Goal: Understand process/instructions

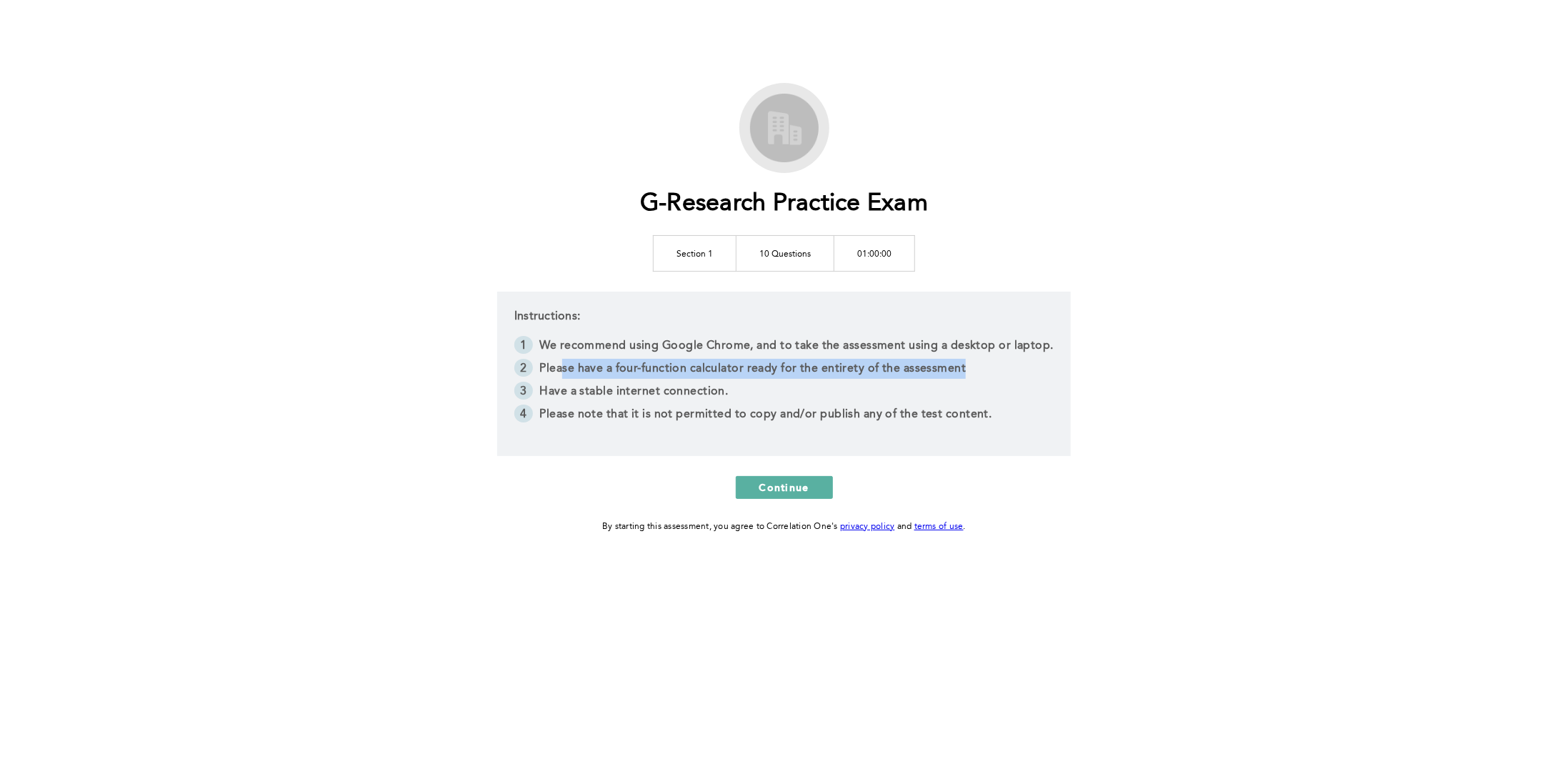
drag, startPoint x: 567, startPoint y: 372, endPoint x: 978, endPoint y: 366, distance: 411.0
click at [978, 366] on li "Please have a four-function calculator ready for the entirety of the assessment" at bounding box center [784, 370] width 539 height 23
click at [981, 366] on li "Please have a four-function calculator ready for the entirety of the assessment" at bounding box center [784, 370] width 539 height 23
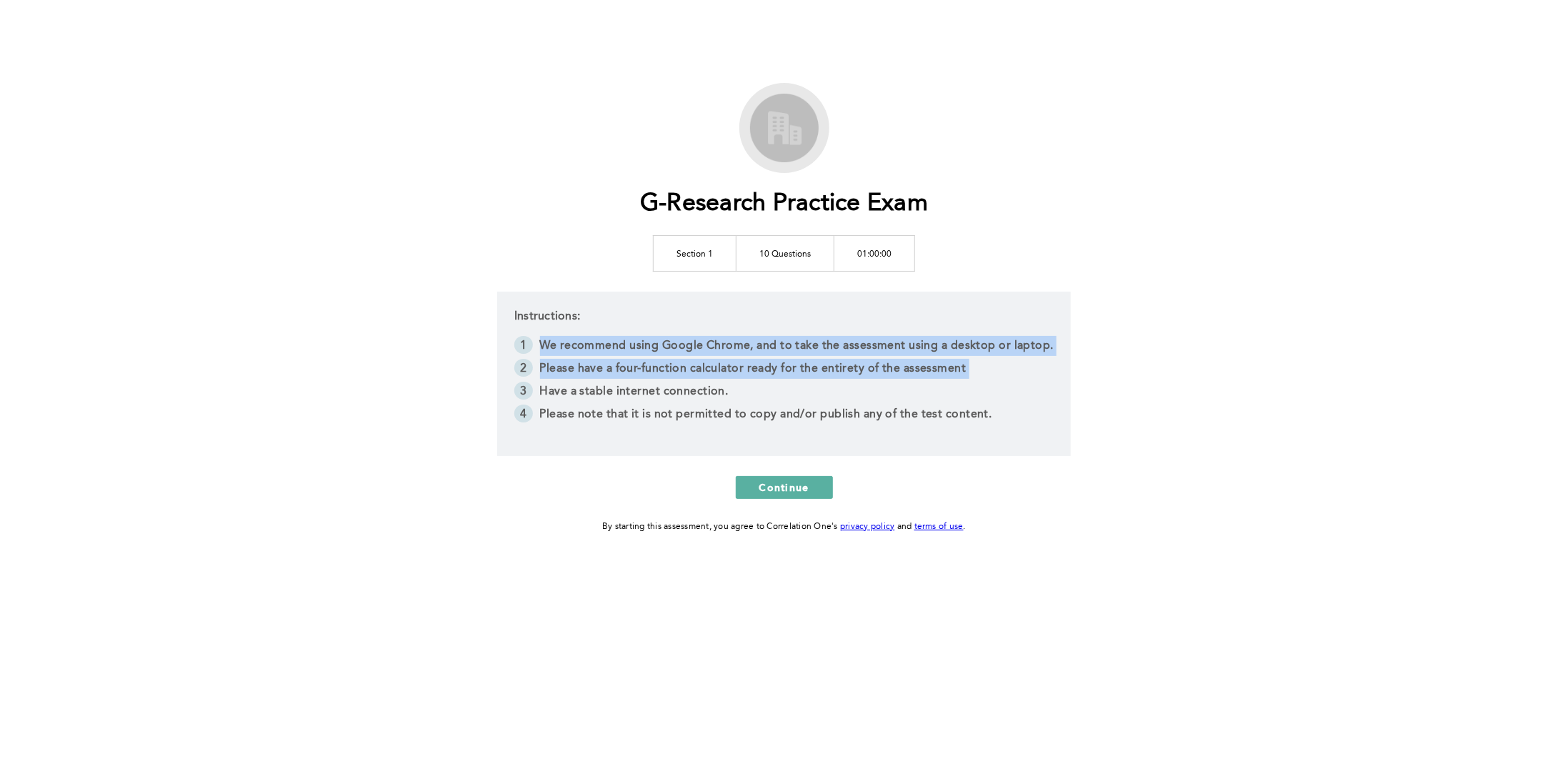
drag, startPoint x: 981, startPoint y: 366, endPoint x: 538, endPoint y: 348, distance: 443.4
click at [538, 348] on ol "We recommend using Google Chrome, and to take the assessment using a desktop or…" at bounding box center [784, 382] width 539 height 91
click at [540, 360] on li "Please have a four-function calculator ready for the entirety of the assessment" at bounding box center [784, 370] width 539 height 23
drag, startPoint x: 541, startPoint y: 365, endPoint x: 979, endPoint y: 375, distance: 438.1
click at [979, 375] on li "Please have a four-function calculator ready for the entirety of the assessment" at bounding box center [784, 370] width 539 height 23
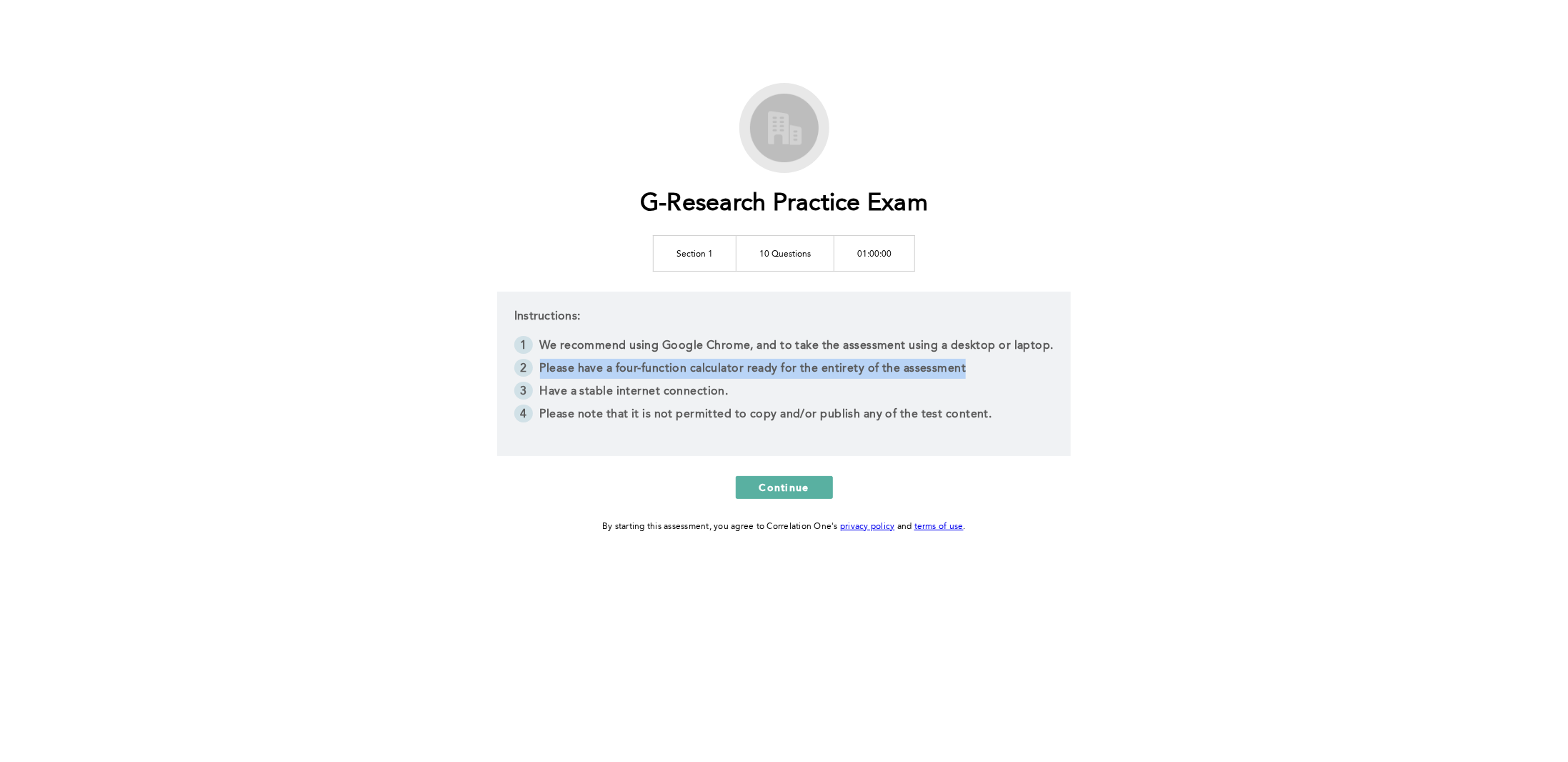
copy li "Please have a four-function calculator ready for the entirety of the assessment"
click at [555, 129] on div "G-Research Practice Exam Section 1 10 Questions 01:00:00 Instructions: We recom…" at bounding box center [784, 309] width 732 height 452
drag, startPoint x: 734, startPoint y: 396, endPoint x: 538, endPoint y: 386, distance: 196.3
click at [538, 386] on li "Have a stable internet connection." at bounding box center [784, 393] width 539 height 23
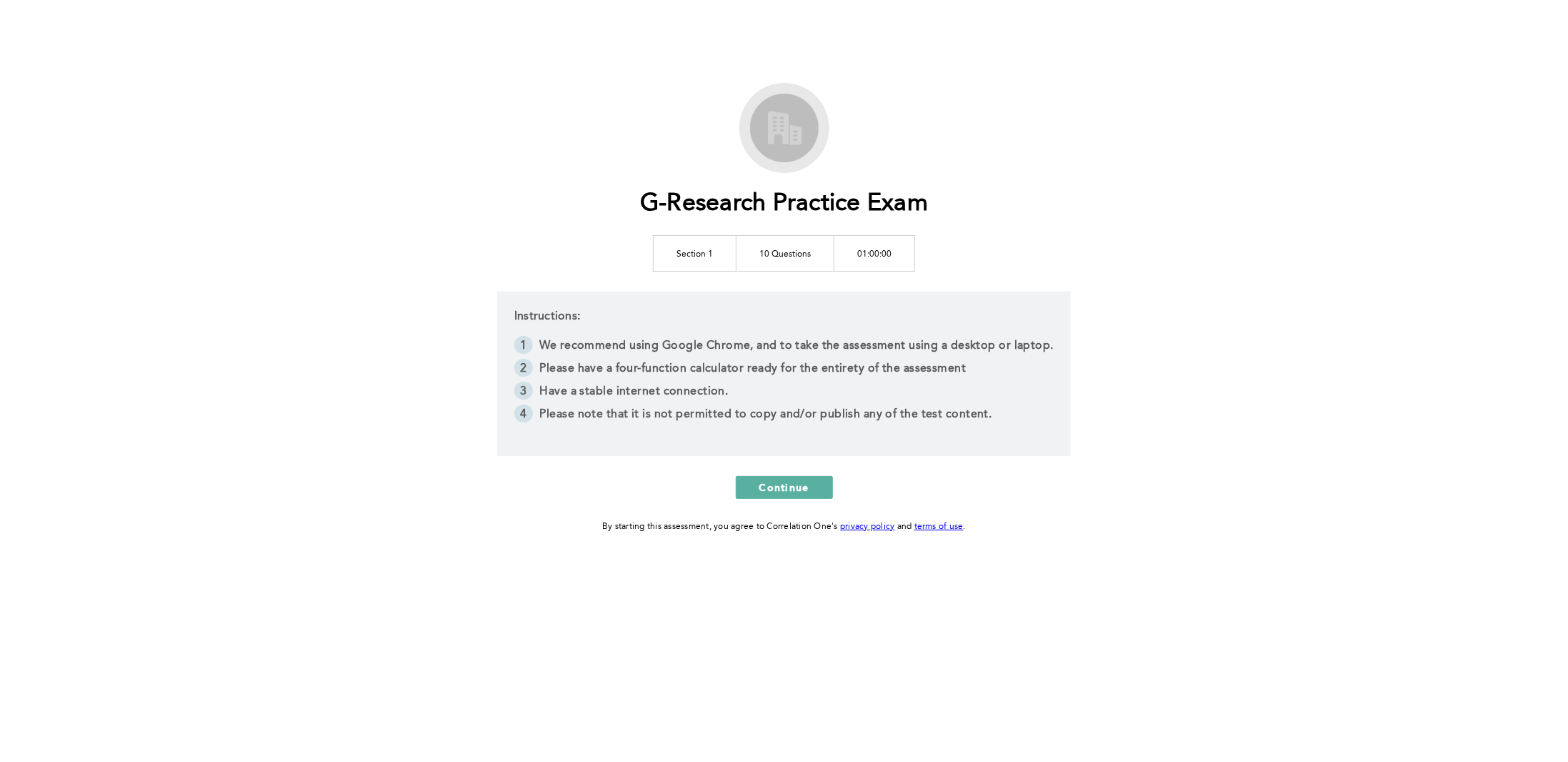
click at [998, 411] on li "Please note that it is not permitted to copy and/or publish any of the test con…" at bounding box center [784, 416] width 539 height 23
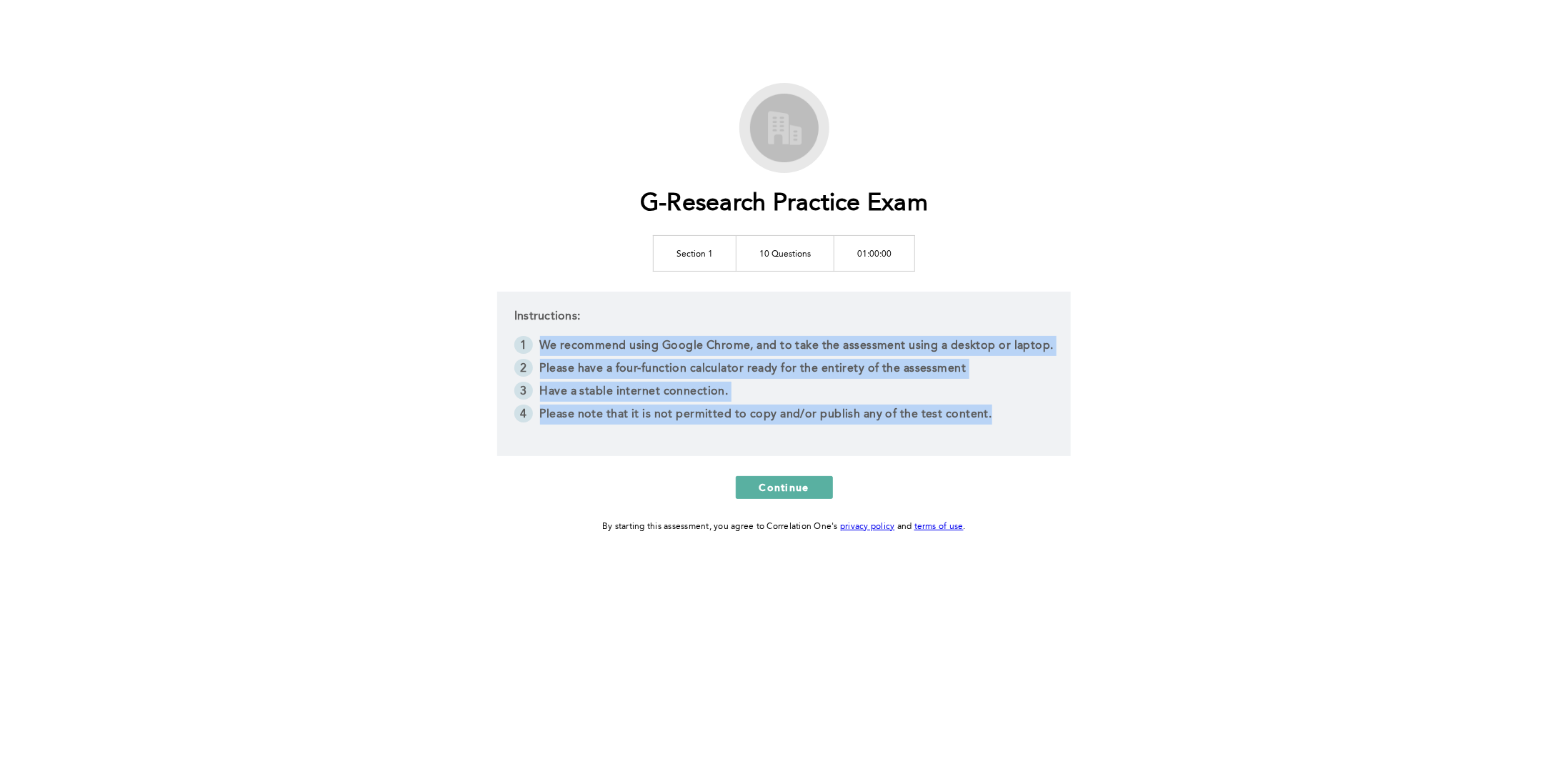
drag, startPoint x: 850, startPoint y: 401, endPoint x: 546, endPoint y: 343, distance: 309.5
click at [546, 343] on ol "We recommend using Google Chrome, and to take the assessment using a desktop or…" at bounding box center [784, 382] width 539 height 91
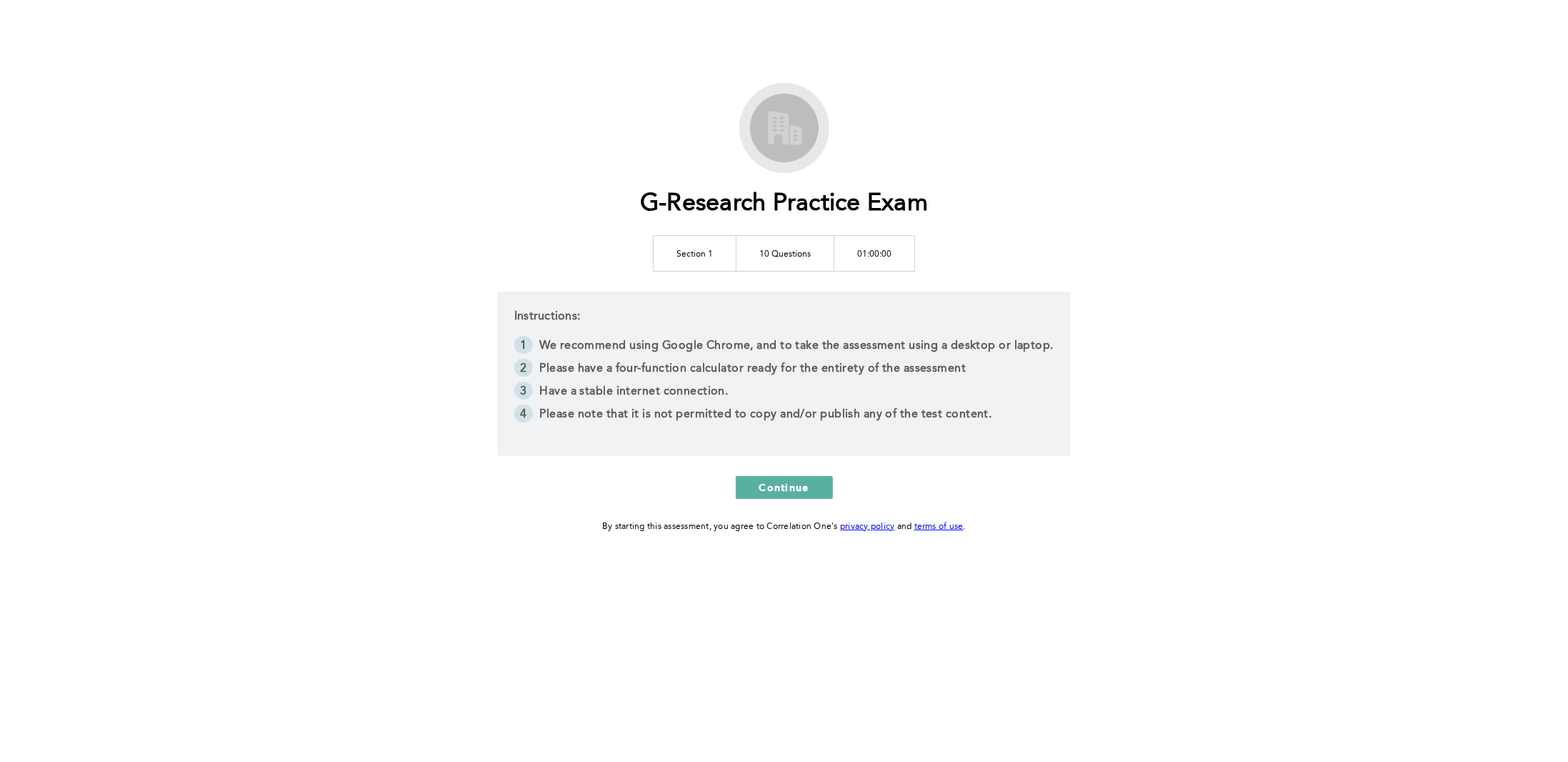
click at [415, 249] on div "G-Research Practice Exam Section 1 10 Questions 01:00:00 Instructions: We recom…" at bounding box center [784, 381] width 1568 height 762
